Goal: Information Seeking & Learning: Learn about a topic

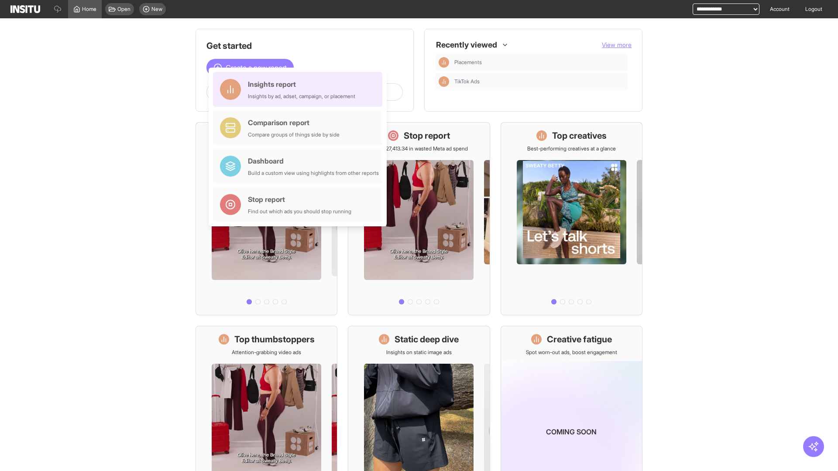
click at [300, 89] on div "Insights report Insights by ad, adset, campaign, or placement" at bounding box center [301, 89] width 107 height 21
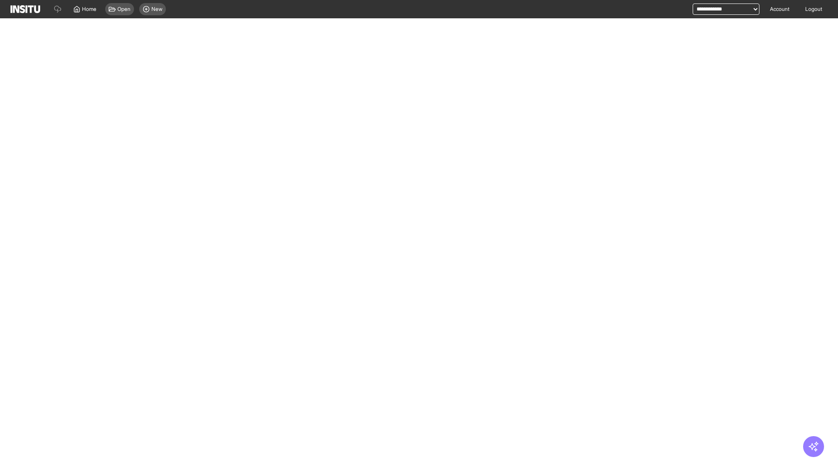
select select "**"
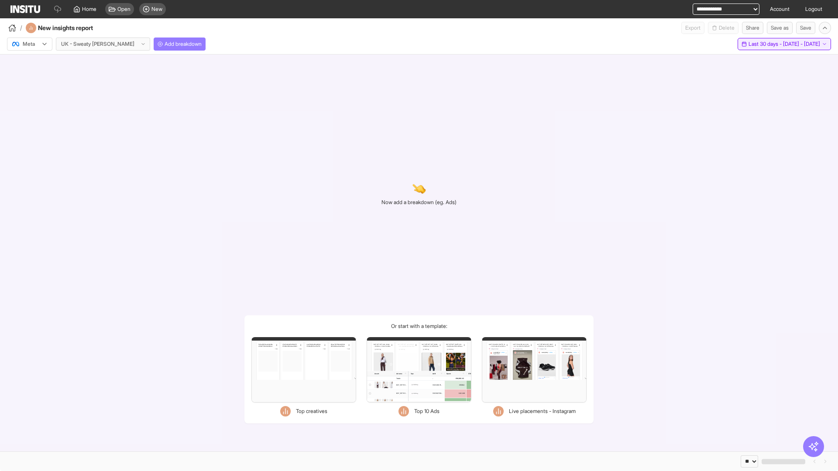
click at [766, 44] on span "Last 30 days - [DATE] - [DATE]" at bounding box center [784, 44] width 72 height 7
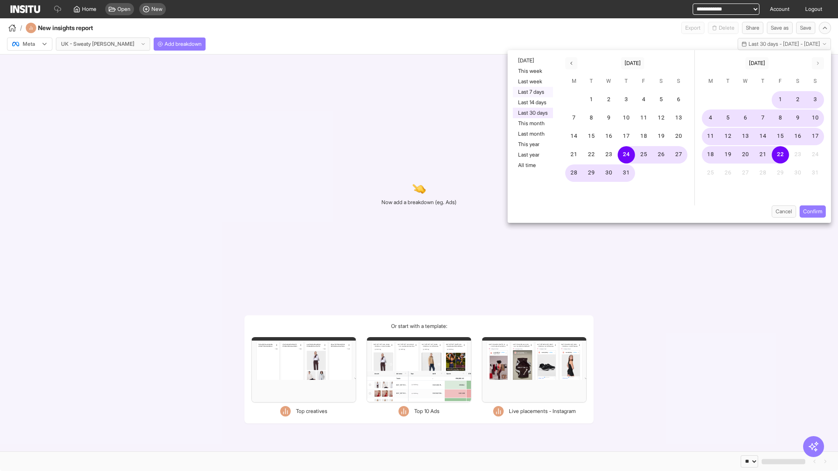
click at [532, 92] on button "Last 7 days" at bounding box center [533, 92] width 40 height 10
